Goal: Information Seeking & Learning: Find specific fact

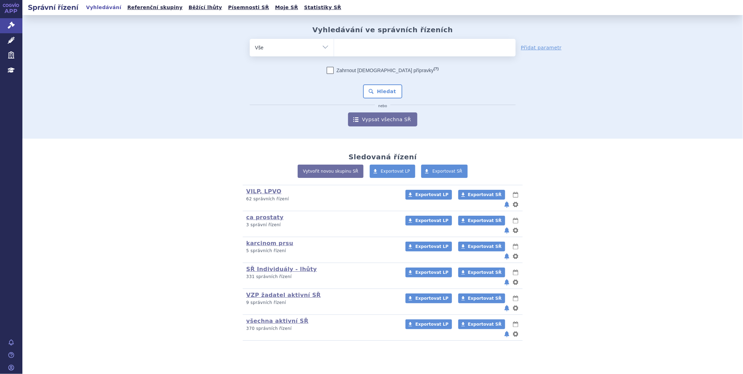
click at [352, 54] on span at bounding box center [425, 47] width 182 height 17
click at [334, 54] on select at bounding box center [334, 46] width 0 height 17
type input "qi"
type input "qin"
type input "qinl"
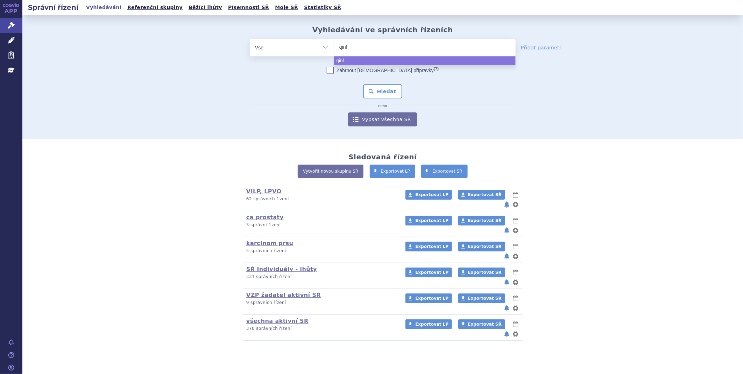
type input "qinlo"
type input "[MEDICAL_DATA]"
select select "qinlock"
click at [378, 86] on button "Hledat" at bounding box center [383, 91] width 40 height 14
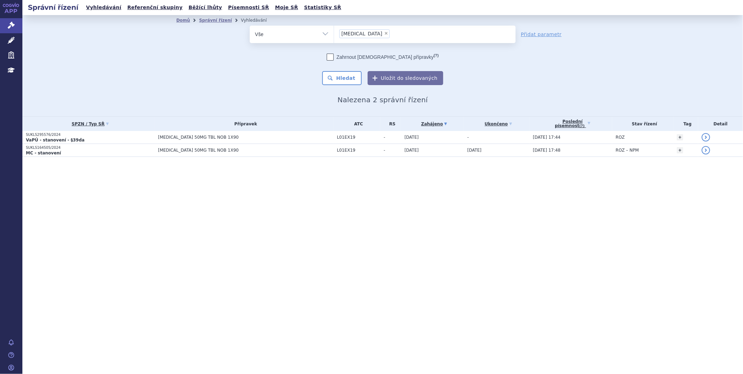
click at [384, 32] on span "×" at bounding box center [386, 33] width 4 height 4
click at [334, 32] on select "[MEDICAL_DATA]" at bounding box center [334, 33] width 0 height 17
select select
type input "wi"
type input "winr"
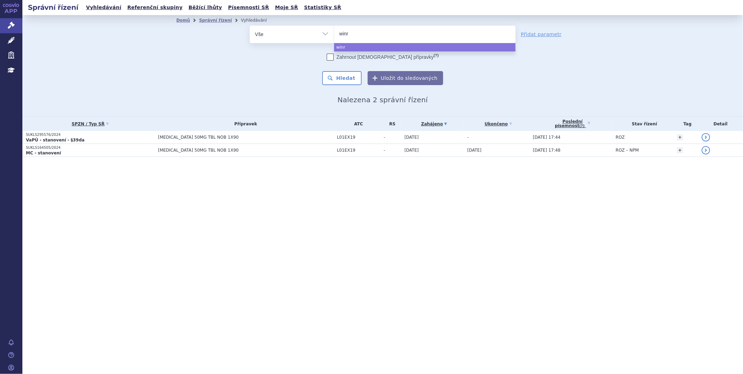
type input "winre"
select select "winre"
click at [348, 79] on button "Hledat" at bounding box center [342, 78] width 40 height 14
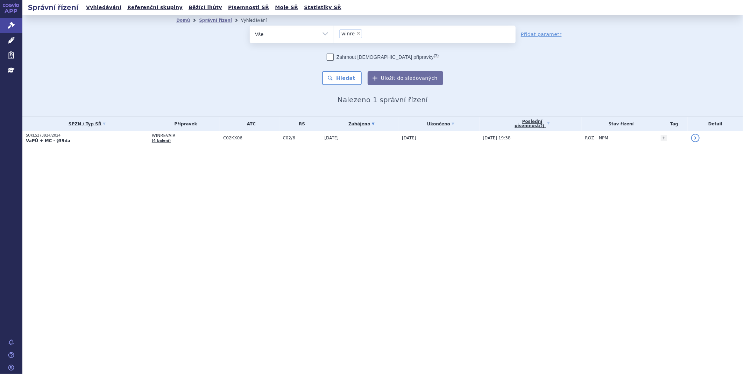
click at [356, 34] on span "×" at bounding box center [358, 33] width 4 height 4
click at [334, 34] on select "winre" at bounding box center [334, 33] width 0 height 17
select select
type input "qi"
type input "qin"
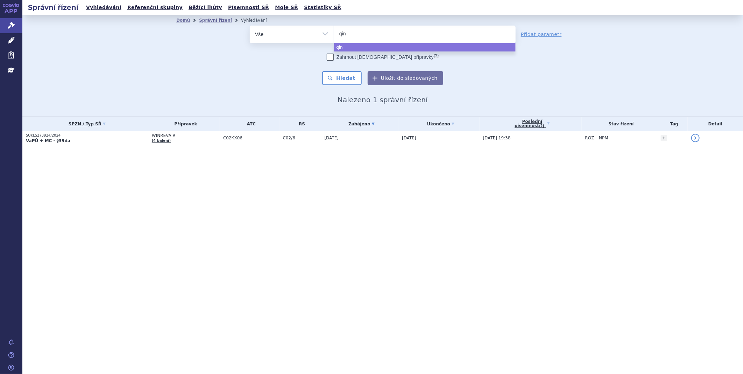
type input "qinl"
type input "qinlo"
type input "[MEDICAL_DATA]"
select select "[MEDICAL_DATA]"
click at [341, 74] on button "Hledat" at bounding box center [342, 78] width 40 height 14
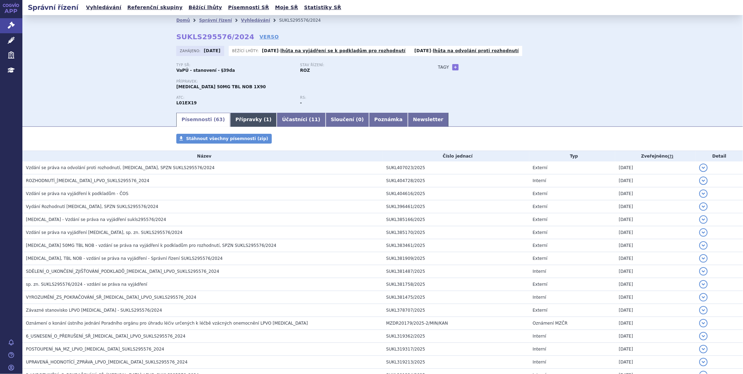
click at [242, 115] on link "Přípravky ( 1 )" at bounding box center [253, 120] width 47 height 14
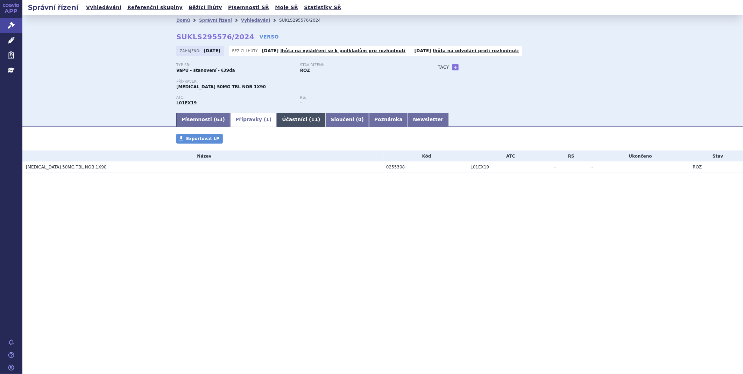
click at [285, 115] on link "Účastníci ( 11 )" at bounding box center [301, 120] width 49 height 14
